Goal: Use online tool/utility: Utilize a website feature to perform a specific function

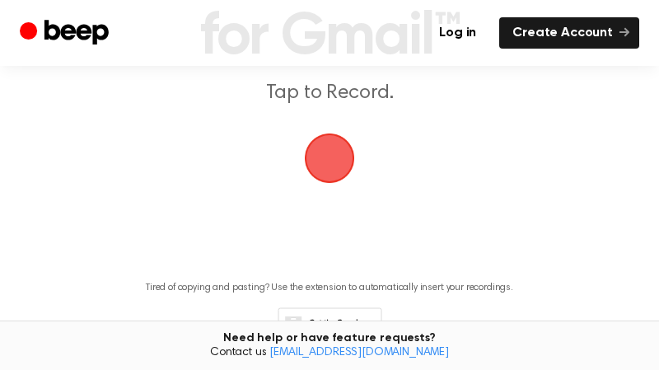
scroll to position [227, 0]
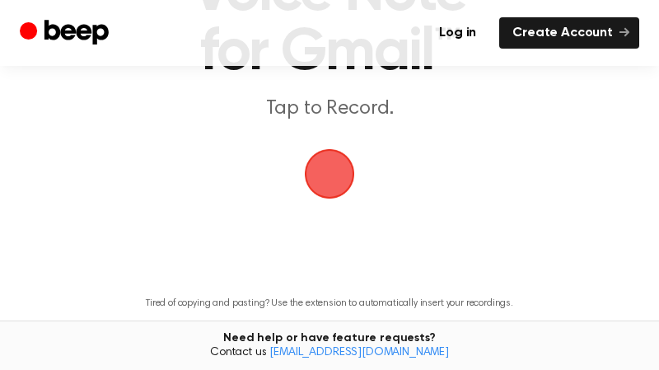
click at [321, 175] on span "button" at bounding box center [329, 173] width 59 height 59
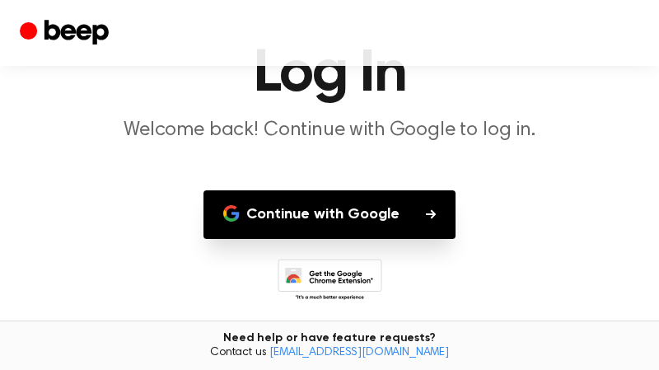
scroll to position [138, 0]
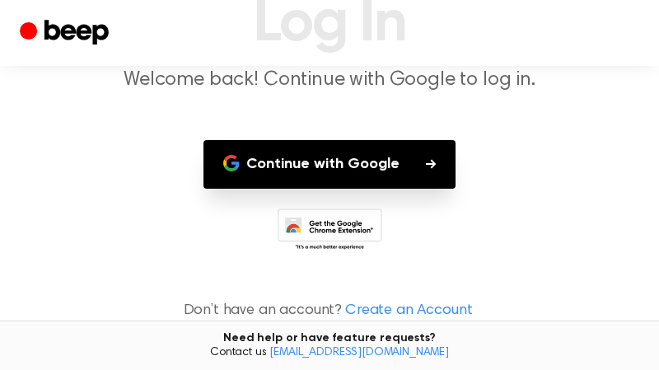
click at [382, 166] on button "Continue with Google" at bounding box center [329, 164] width 252 height 49
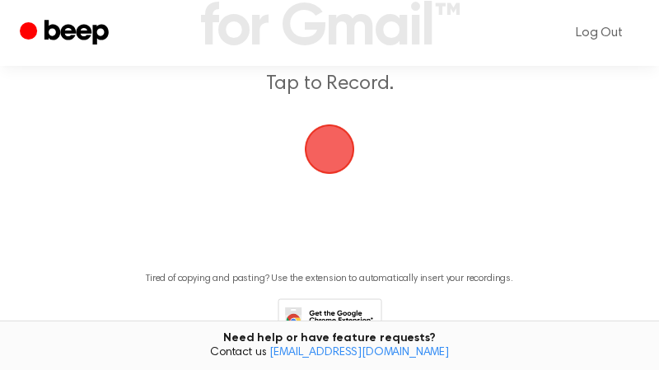
scroll to position [246, 0]
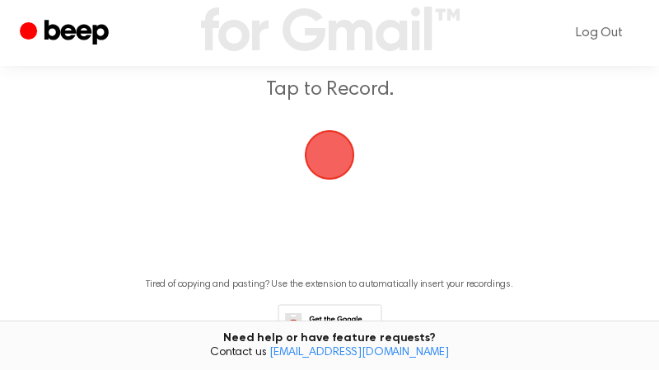
click at [334, 157] on span "button" at bounding box center [330, 156] width 54 height 54
click at [331, 162] on span "button" at bounding box center [328, 154] width 63 height 63
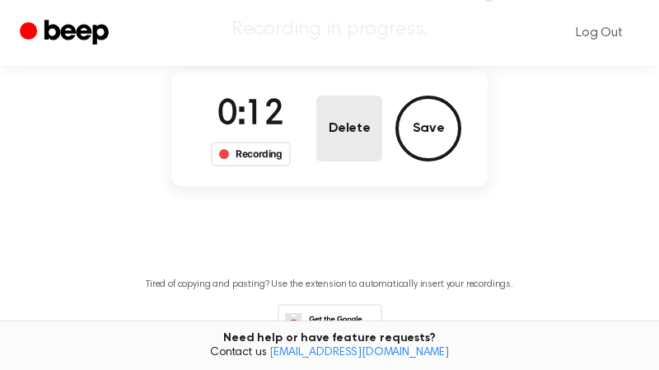
click at [351, 127] on button "Delete" at bounding box center [349, 129] width 66 height 66
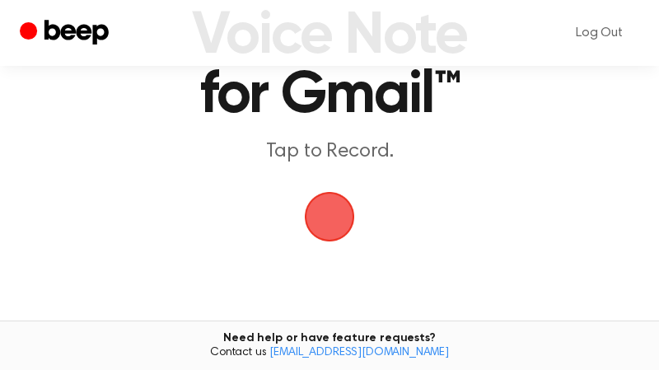
scroll to position [161, 0]
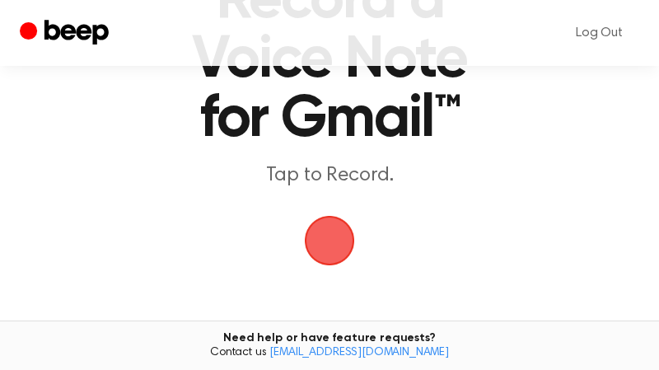
click at [329, 235] on span "button" at bounding box center [329, 241] width 56 height 56
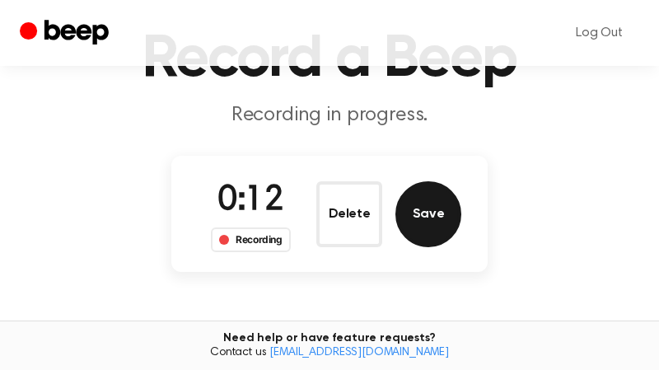
click at [432, 213] on button "Save" at bounding box center [428, 214] width 66 height 66
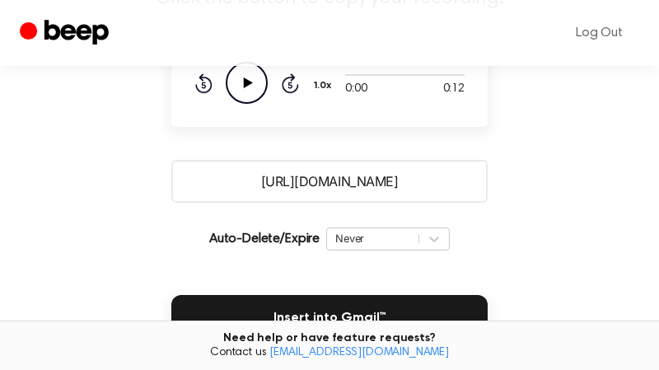
scroll to position [189, 0]
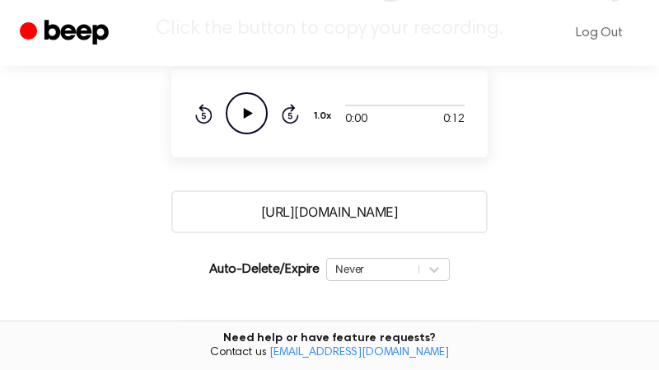
click at [245, 119] on icon at bounding box center [248, 113] width 9 height 11
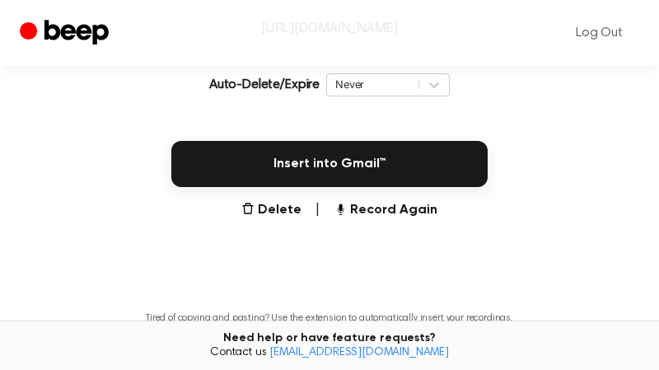
scroll to position [375, 0]
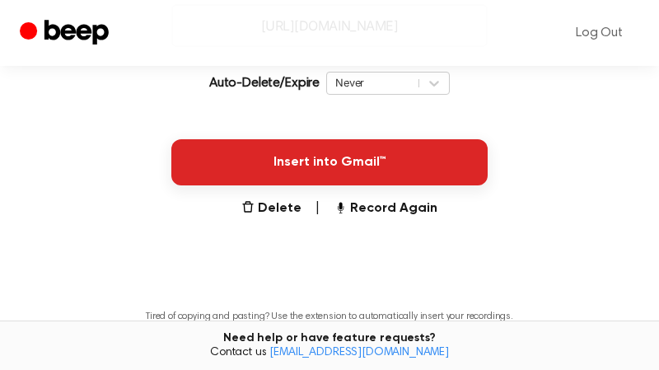
click at [320, 185] on button "Insert into Gmail™" at bounding box center [329, 162] width 316 height 46
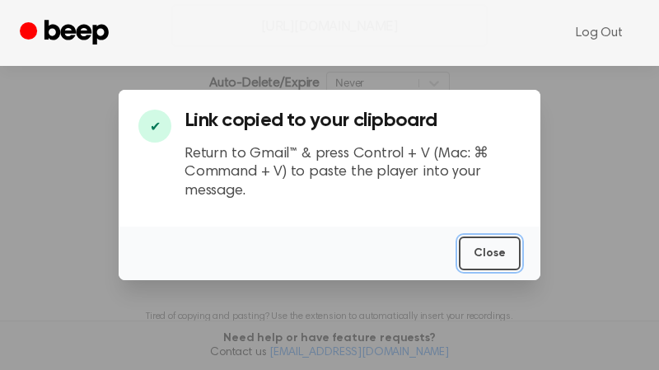
click at [493, 255] on button "Close" at bounding box center [490, 253] width 62 height 34
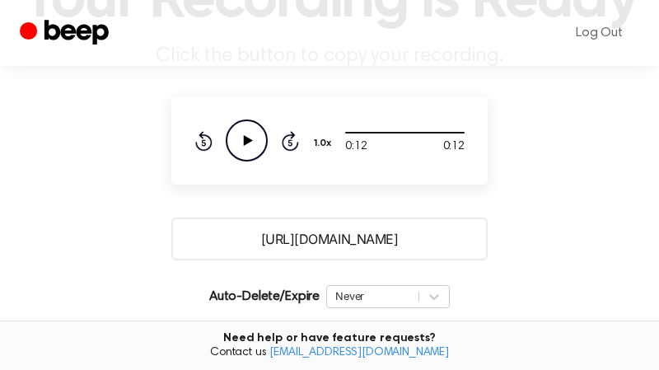
scroll to position [156, 0]
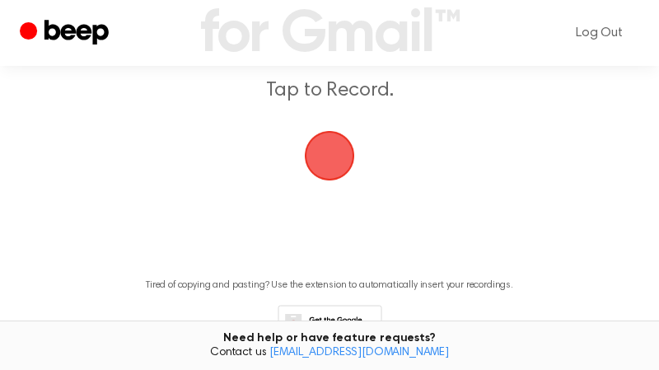
click at [320, 156] on span "button" at bounding box center [330, 156] width 50 height 50
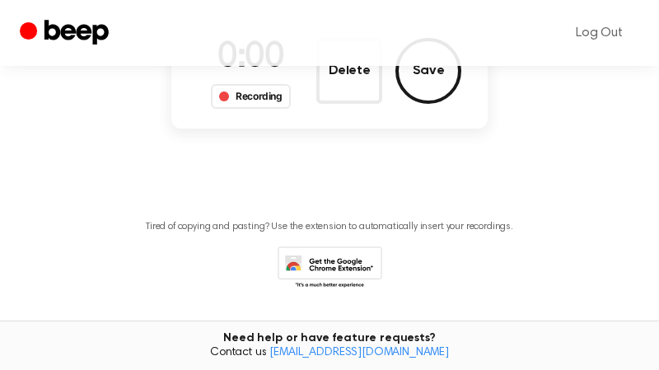
scroll to position [187, 0]
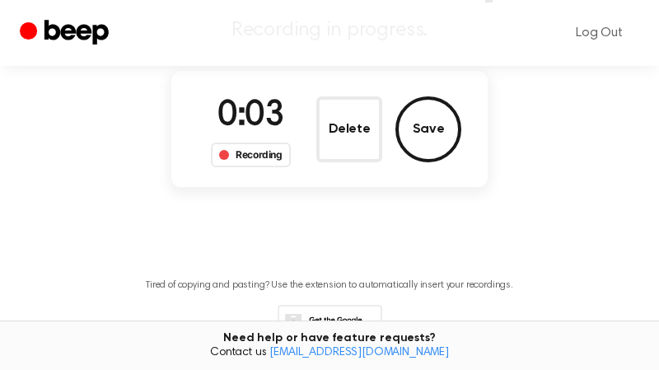
click at [411, 129] on button "Save" at bounding box center [428, 129] width 66 height 66
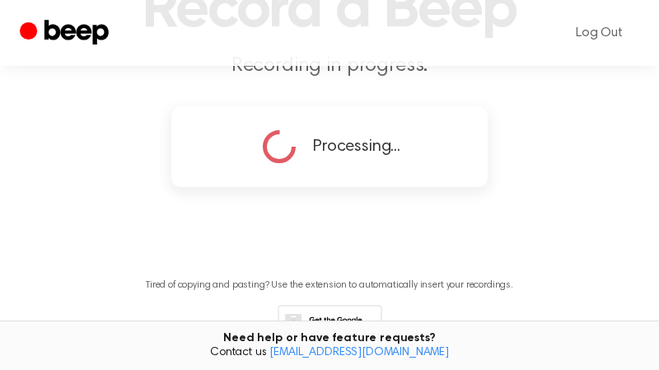
scroll to position [438, 0]
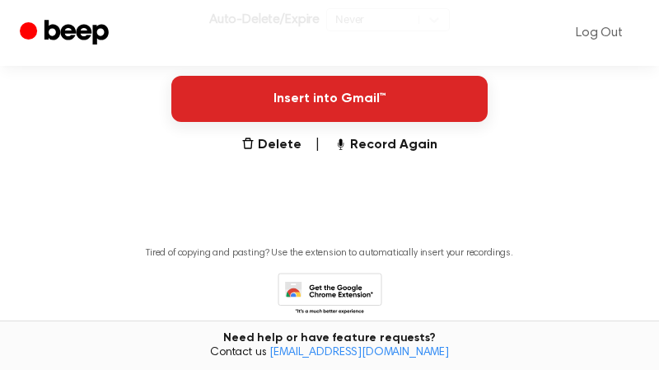
click at [353, 122] on button "Insert into Gmail™" at bounding box center [329, 99] width 316 height 46
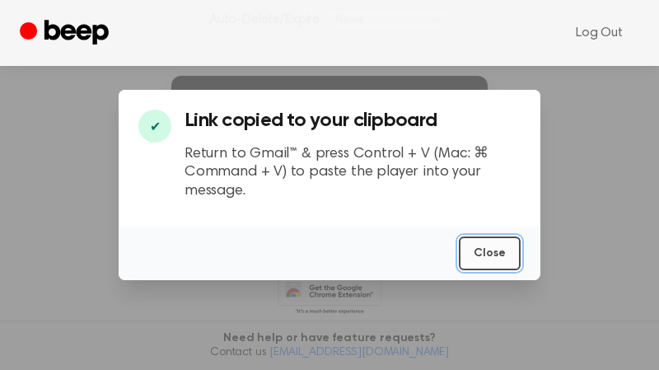
click at [482, 250] on button "Close" at bounding box center [490, 253] width 62 height 34
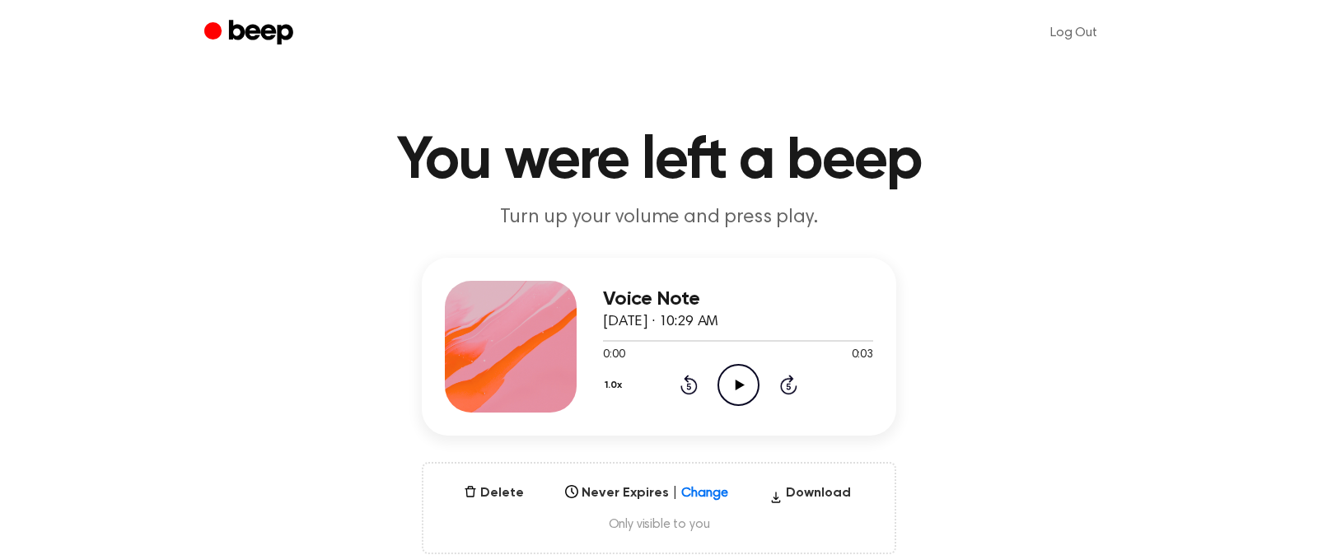
click at [732, 386] on icon "Play Audio" at bounding box center [738, 385] width 42 height 42
